Goal: Use online tool/utility

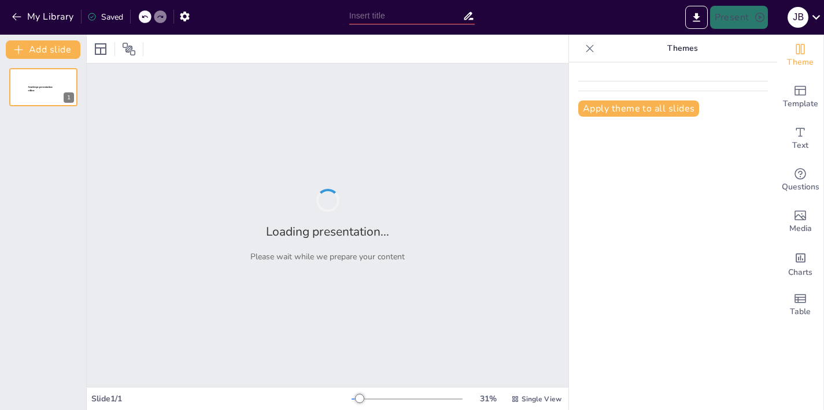
type input "Imported GPT Zero Presentation-2.pptx"
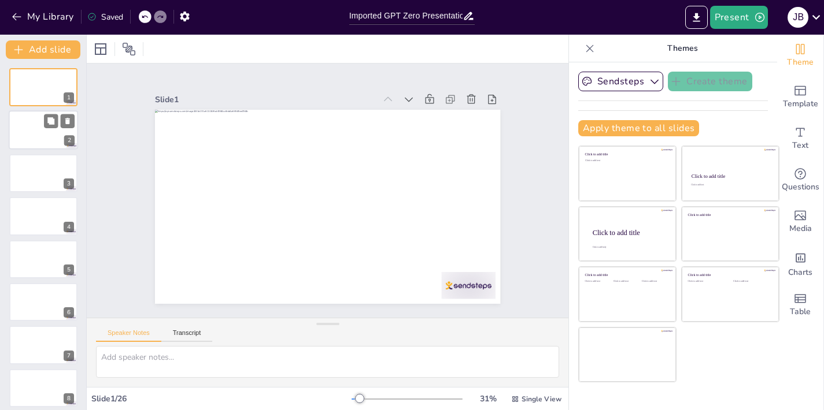
click at [42, 125] on div at bounding box center [43, 130] width 69 height 39
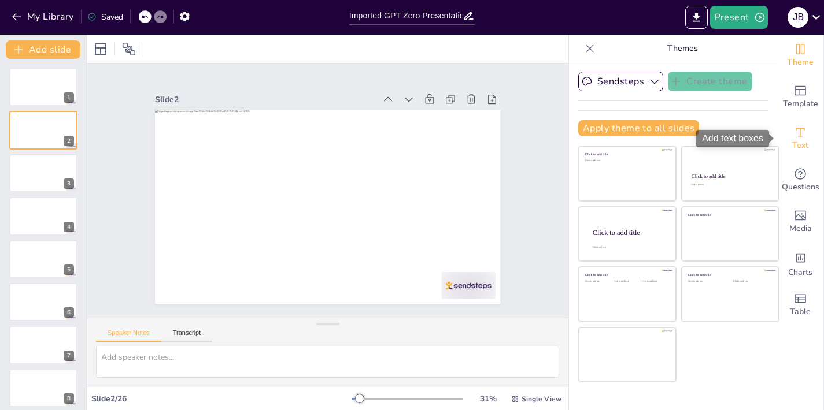
click at [795, 144] on span "Text" at bounding box center [800, 145] width 16 height 13
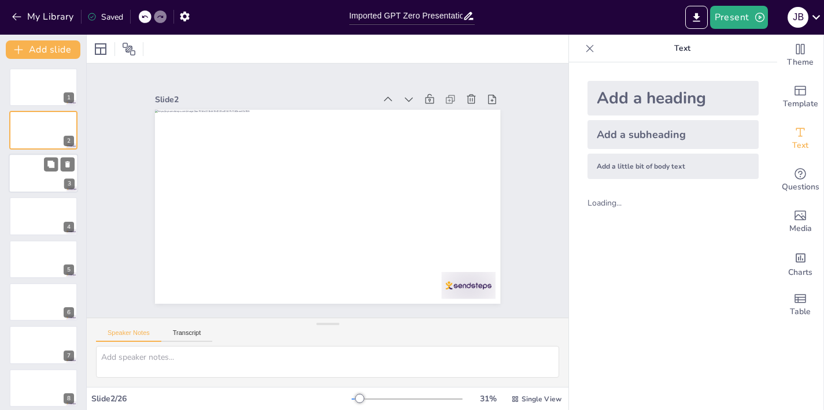
click at [36, 180] on div at bounding box center [43, 173] width 69 height 39
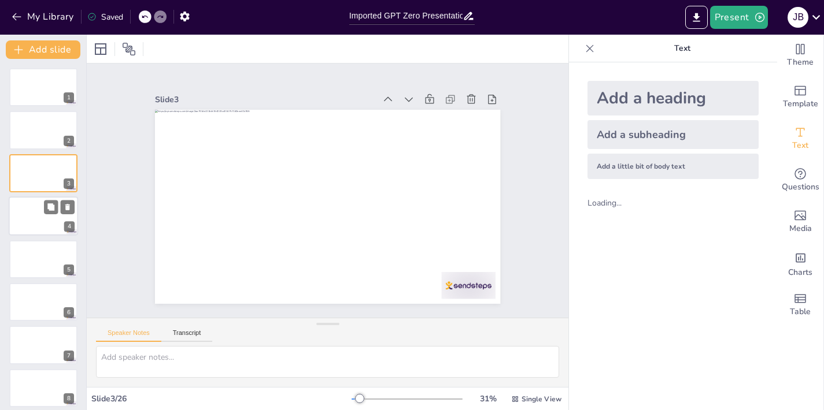
click at [42, 229] on div at bounding box center [43, 216] width 69 height 39
click at [40, 261] on div at bounding box center [43, 259] width 69 height 39
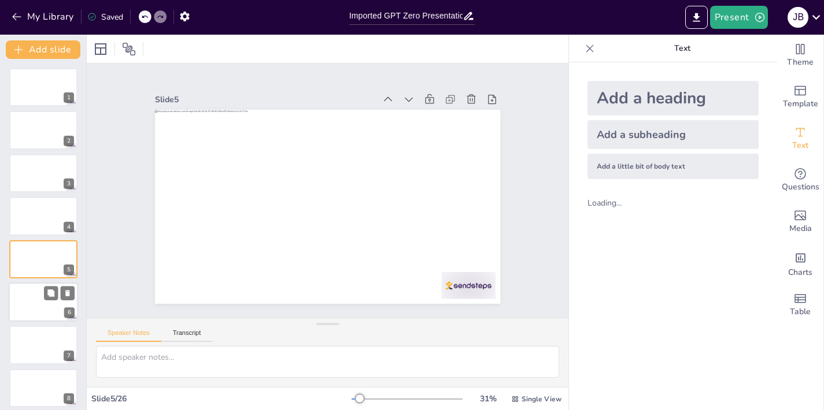
scroll to position [24, 0]
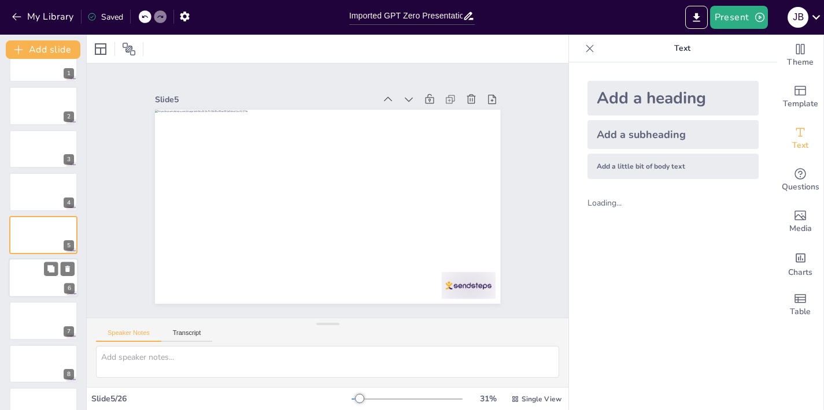
click at [38, 282] on div at bounding box center [43, 277] width 69 height 39
click at [29, 317] on div at bounding box center [43, 320] width 69 height 39
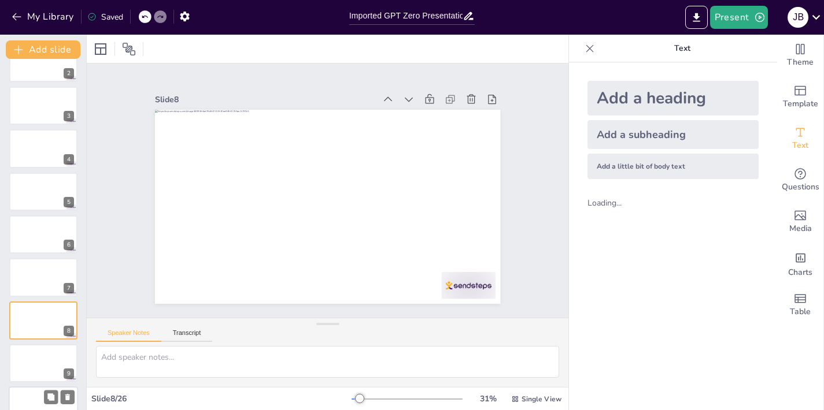
scroll to position [153, 0]
click at [36, 403] on div at bounding box center [43, 406] width 69 height 39
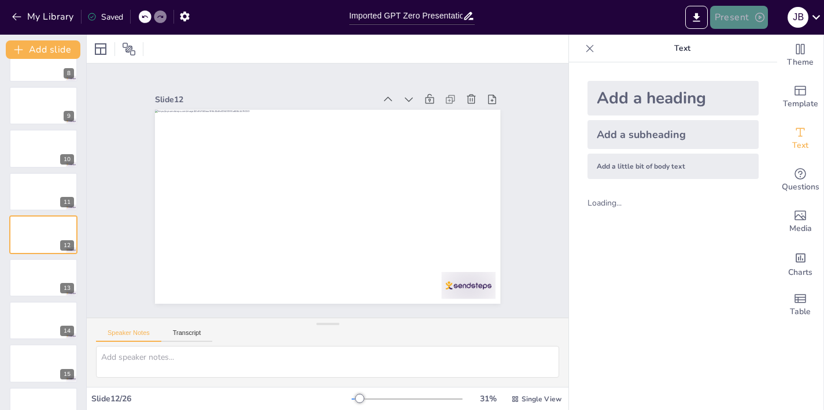
click at [757, 14] on icon "button" at bounding box center [760, 18] width 12 height 12
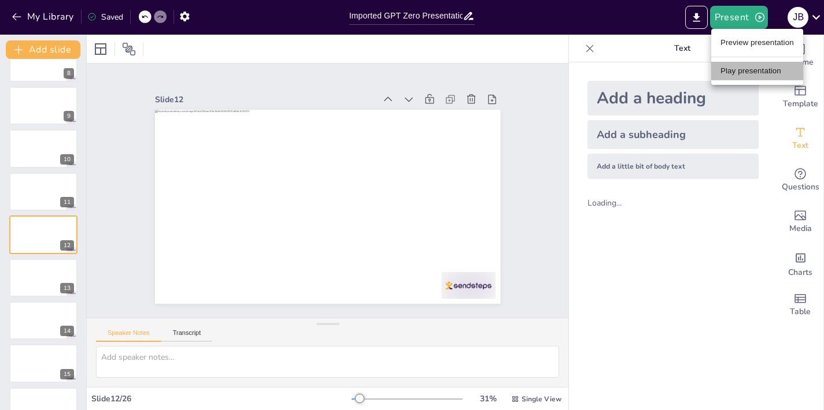
click at [740, 73] on li "Play presentation" at bounding box center [757, 71] width 92 height 18
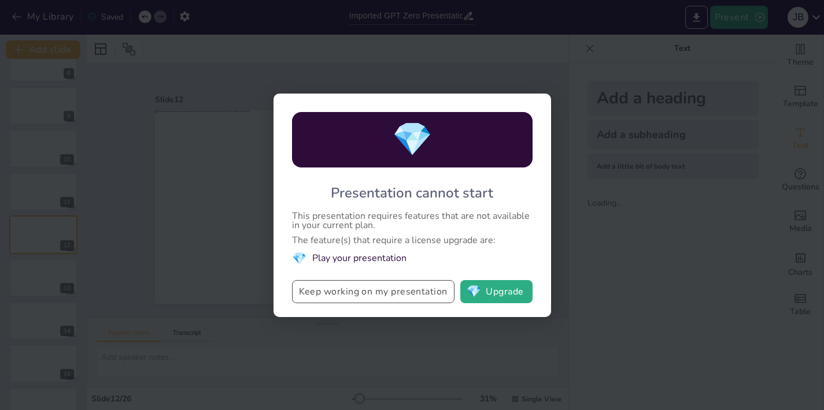
click at [432, 292] on button "Keep working on my presentation" at bounding box center [373, 291] width 162 height 23
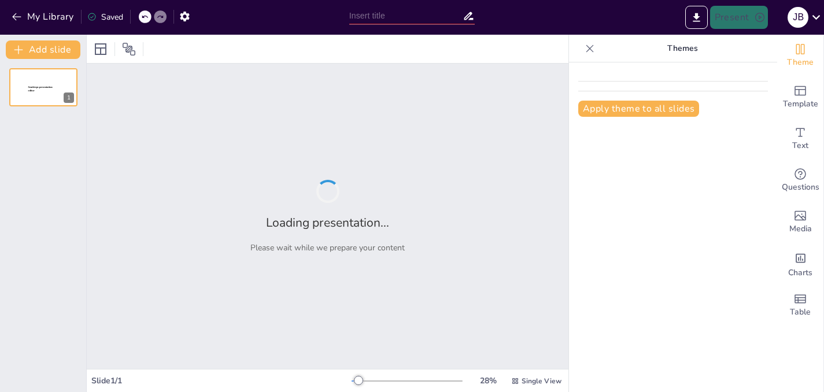
type input "Imported GPT Zero Presentation-2.pptx"
